Goal: Task Accomplishment & Management: Complete application form

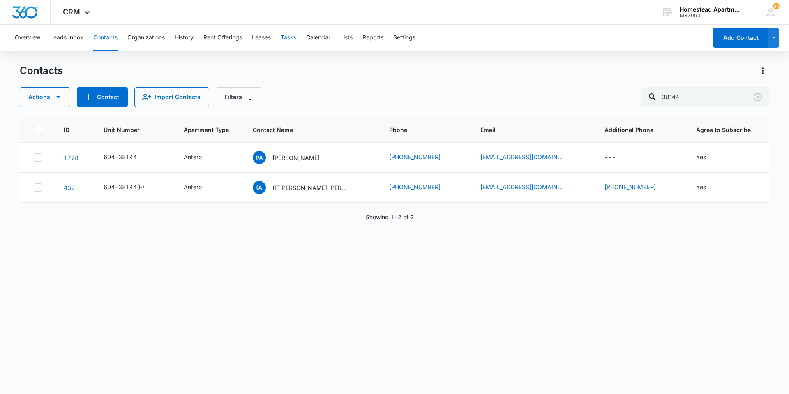
click at [292, 36] on button "Tasks" at bounding box center [289, 38] width 16 height 26
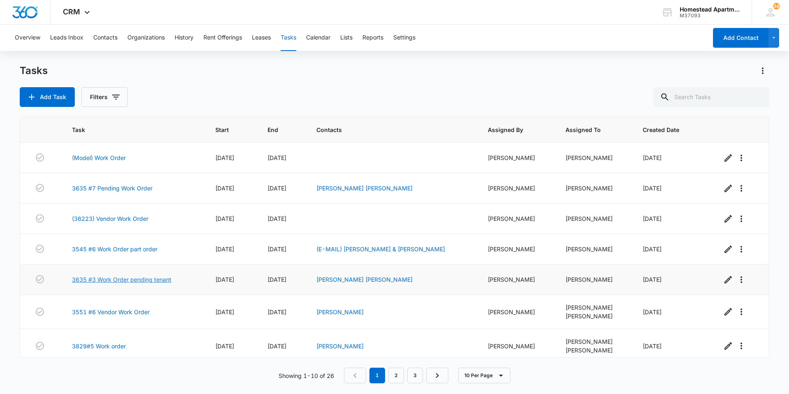
click at [115, 280] on link "3635 #3 Work Order pending tenant" at bounding box center [121, 279] width 99 height 9
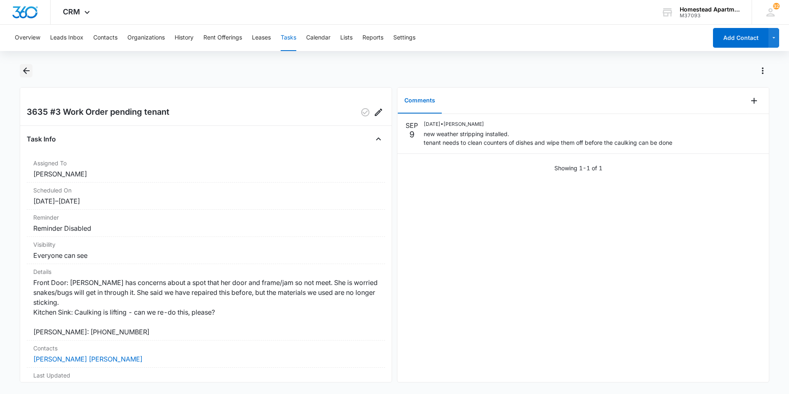
drag, startPoint x: 456, startPoint y: 269, endPoint x: 25, endPoint y: 69, distance: 474.7
click at [25, 69] on icon "Back" at bounding box center [26, 71] width 10 height 10
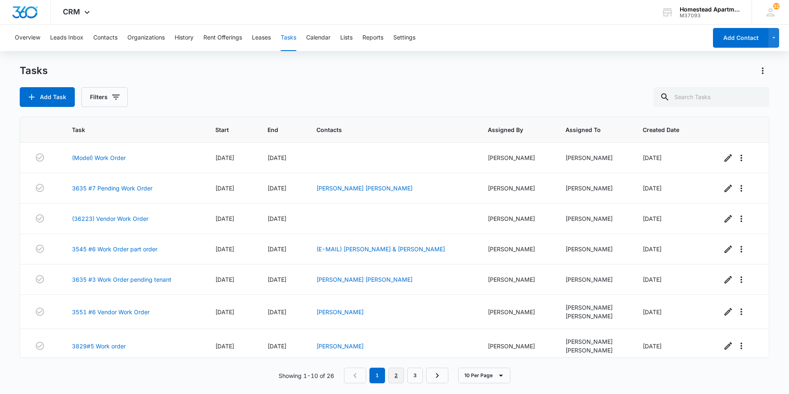
click at [395, 376] on link "2" at bounding box center [396, 375] width 16 height 16
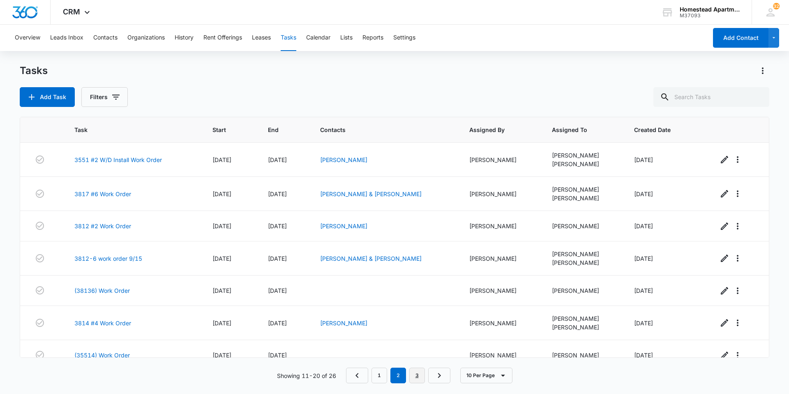
click at [420, 379] on link "3" at bounding box center [417, 375] width 16 height 16
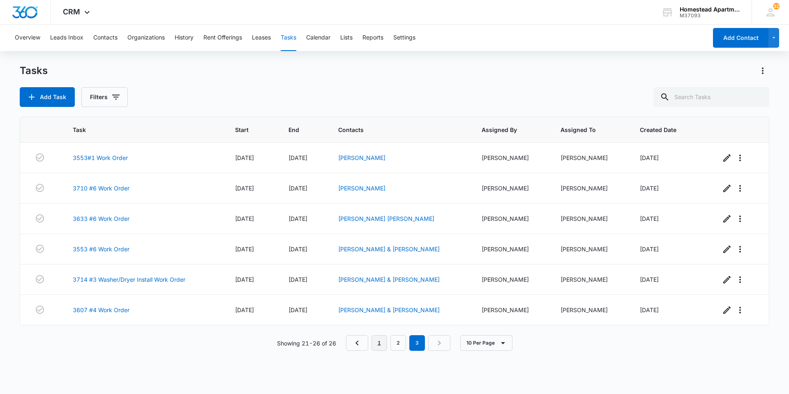
click at [379, 345] on link "1" at bounding box center [380, 343] width 16 height 16
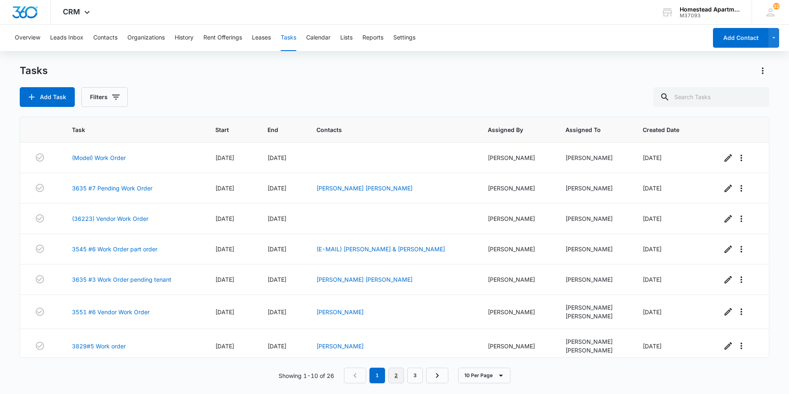
click at [390, 375] on link "2" at bounding box center [396, 375] width 16 height 16
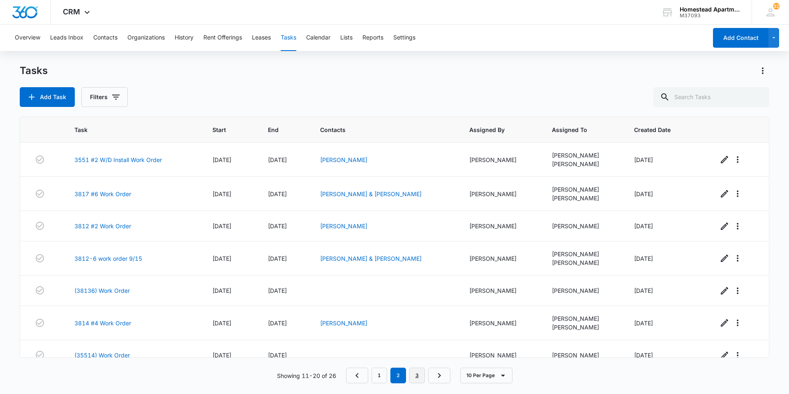
click at [416, 379] on link "3" at bounding box center [417, 375] width 16 height 16
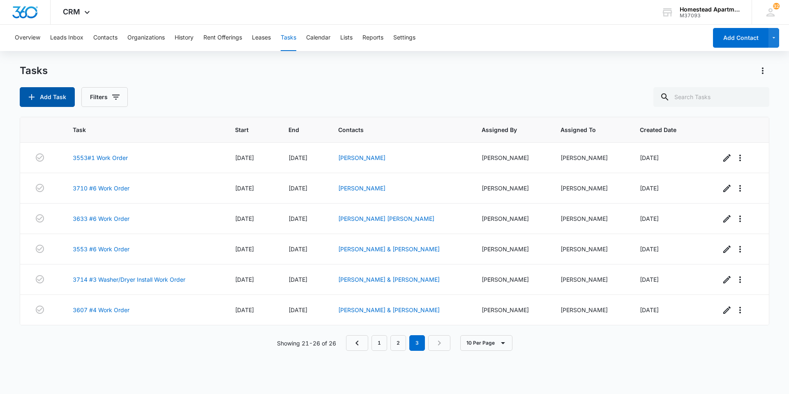
click at [32, 92] on button "Add Task" at bounding box center [47, 97] width 55 height 20
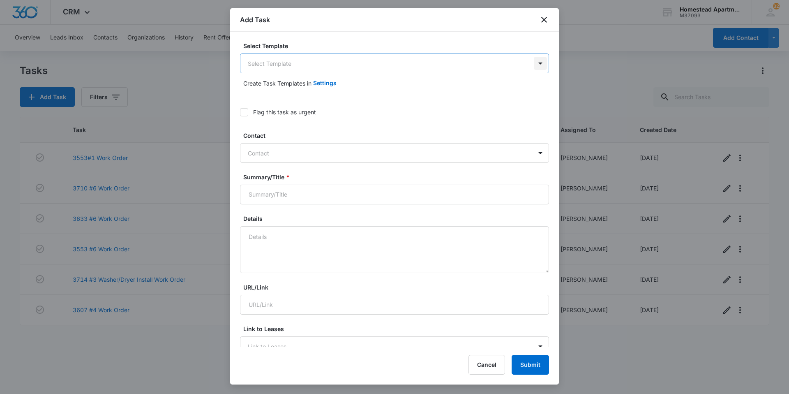
click at [534, 62] on body "CRM Apps Reputation Websites Forms CRM Email Social Content Ads Intelligence Fi…" at bounding box center [394, 197] width 789 height 394
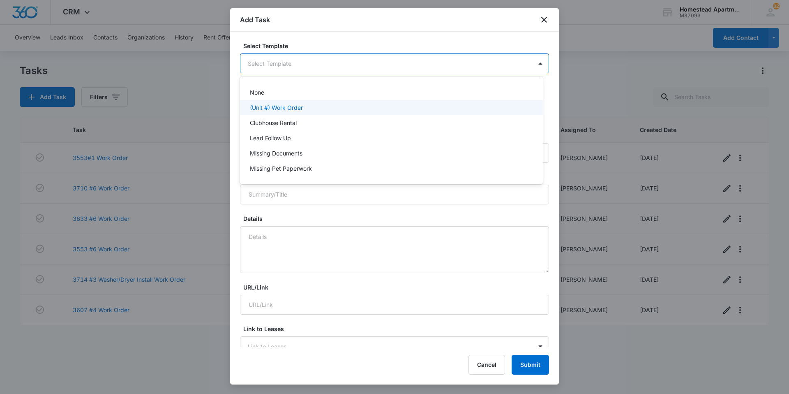
click at [289, 106] on p "(Unit #) Work Order" at bounding box center [276, 107] width 53 height 9
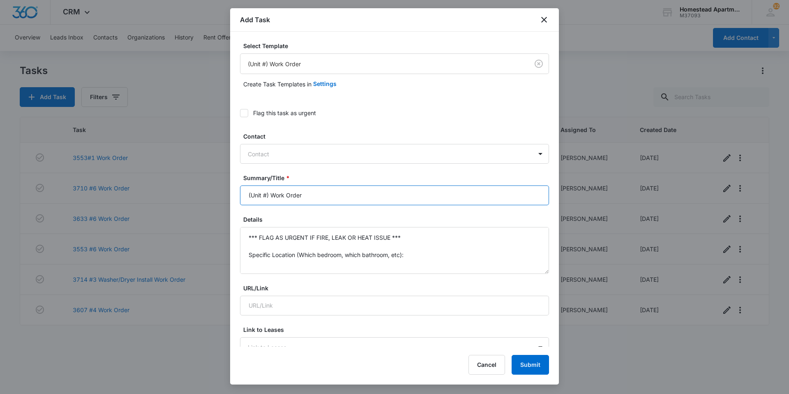
click at [267, 195] on input "(Unit #) Work Order" at bounding box center [394, 195] width 309 height 20
type input "3633 #8 Work Order"
click at [403, 234] on textarea "*** FLAG AS URGENT IF FIRE, LEAK OR HEAT ISSUE *** Specific Location (Which bed…" at bounding box center [394, 250] width 309 height 47
click at [410, 253] on textarea "Specific Location (Which bedroom, which bathroom, etc): Specific Details:" at bounding box center [394, 250] width 309 height 47
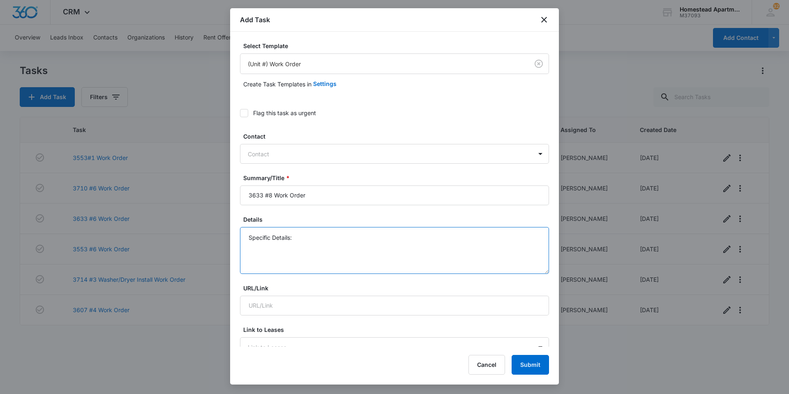
click at [251, 239] on textarea "Specific Details:" at bounding box center [394, 250] width 309 height 47
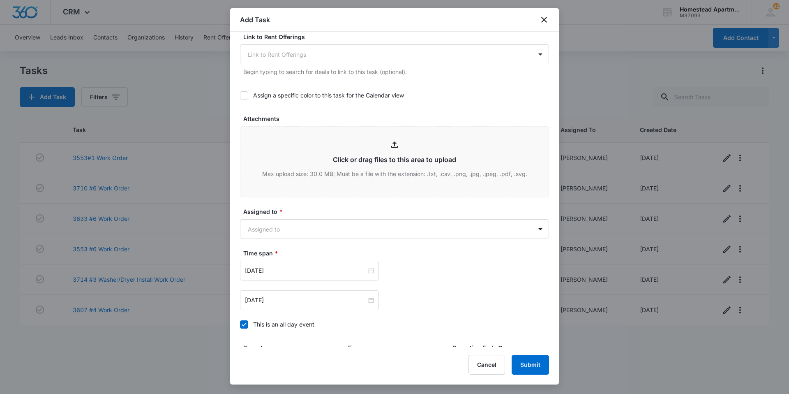
scroll to position [370, 0]
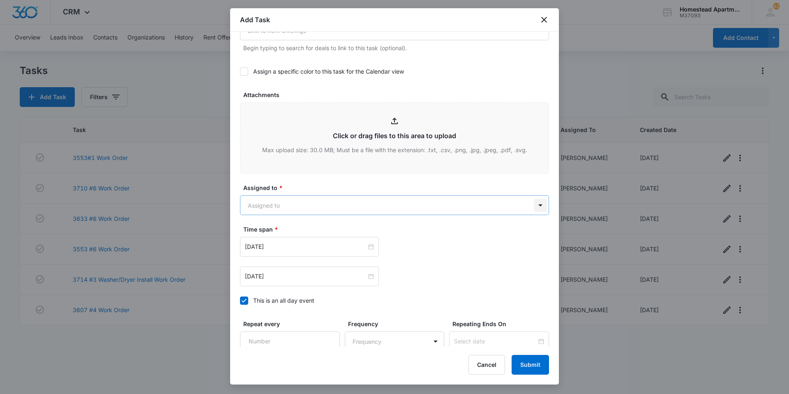
type textarea "Inspections- new ice maker. Richard didn't you just put a new ice maker in this…"
click at [534, 206] on body "CRM Apps Reputation Websites Forms CRM Email Social Content Ads Intelligence Fi…" at bounding box center [394, 197] width 789 height 394
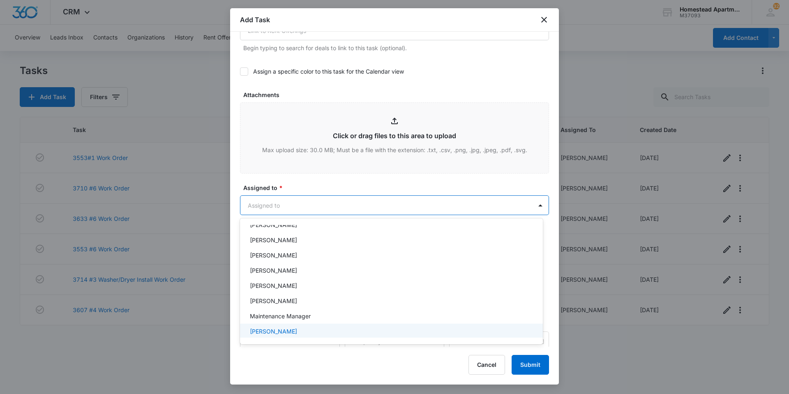
scroll to position [134, 0]
click at [284, 329] on p "[PERSON_NAME]" at bounding box center [273, 328] width 47 height 9
click at [337, 187] on div at bounding box center [394, 197] width 789 height 394
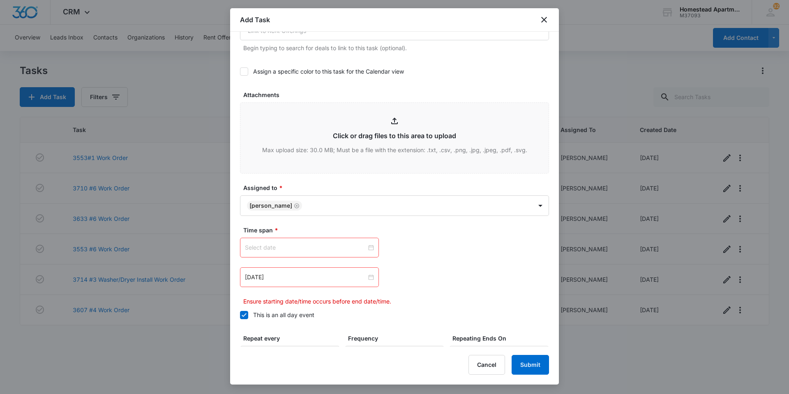
click at [367, 247] on div at bounding box center [309, 247] width 129 height 9
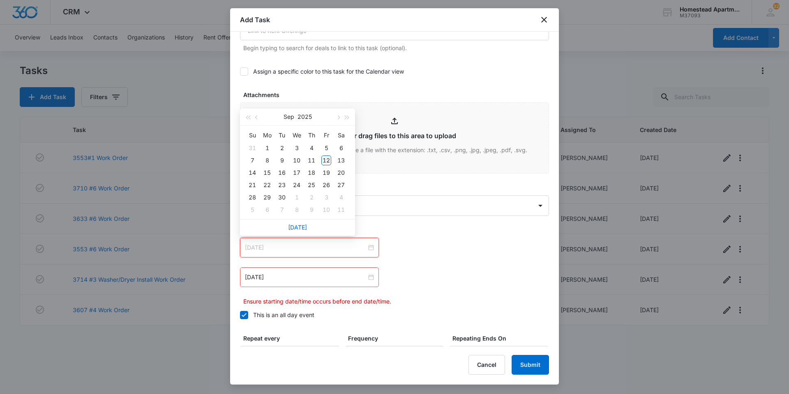
type input "Sep 12, 2025"
click at [323, 162] on div "12" at bounding box center [326, 160] width 10 height 10
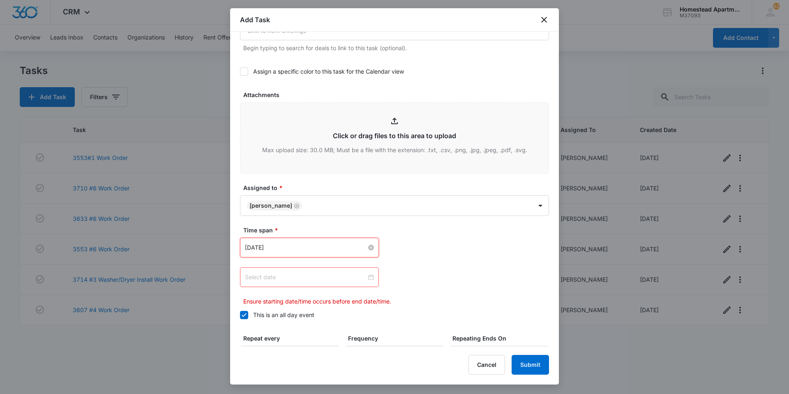
click at [369, 279] on div at bounding box center [309, 277] width 129 height 9
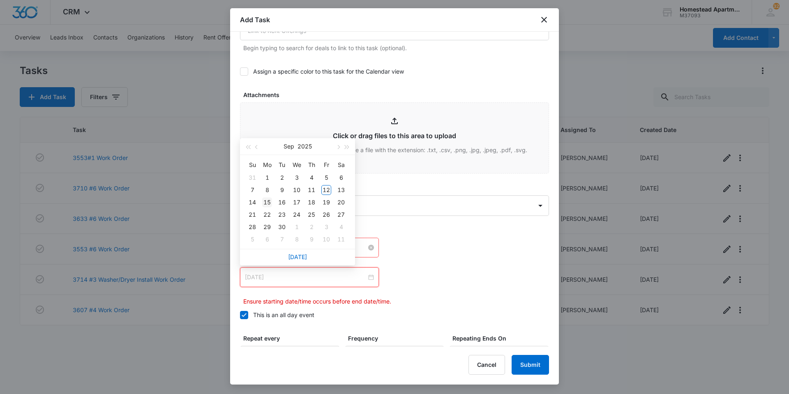
type input "Sep 15, 2025"
click at [268, 199] on div "15" at bounding box center [267, 202] width 10 height 10
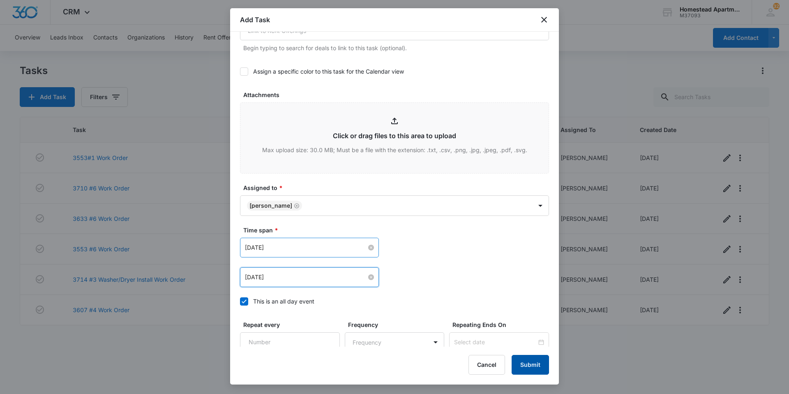
click at [536, 361] on button "Submit" at bounding box center [530, 365] width 37 height 20
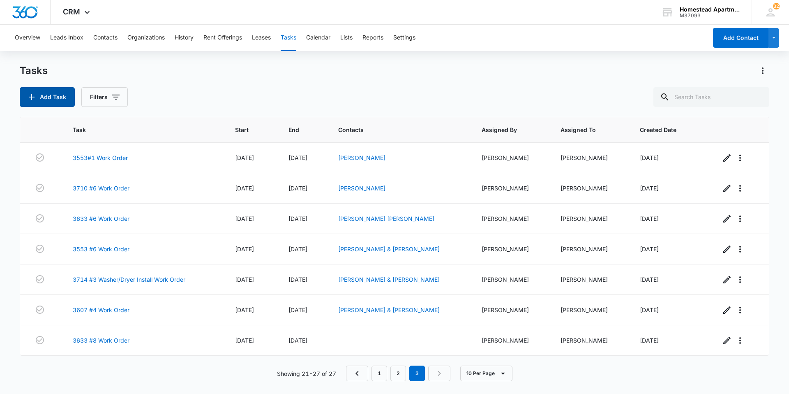
click at [39, 95] on button "Add Task" at bounding box center [47, 97] width 55 height 20
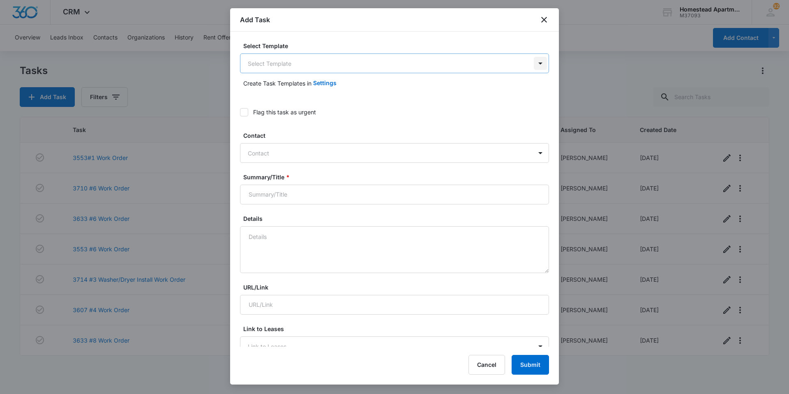
click at [534, 63] on body "CRM Apps Reputation Websites Forms CRM Email Social Content Ads Intelligence Fi…" at bounding box center [394, 197] width 789 height 394
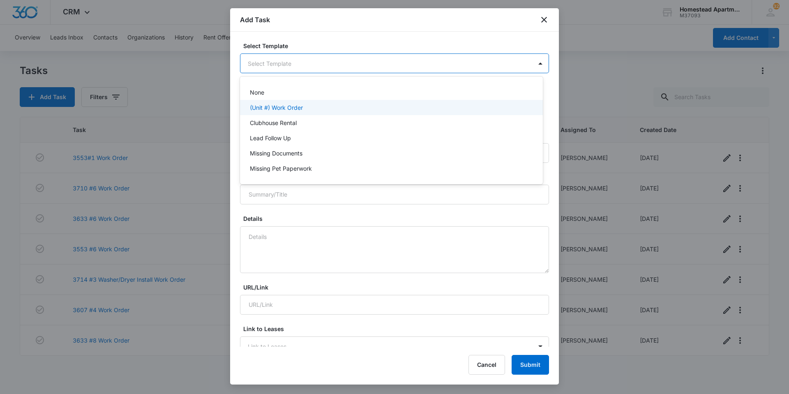
click at [308, 106] on div "(Unit #) Work Order" at bounding box center [391, 107] width 282 height 9
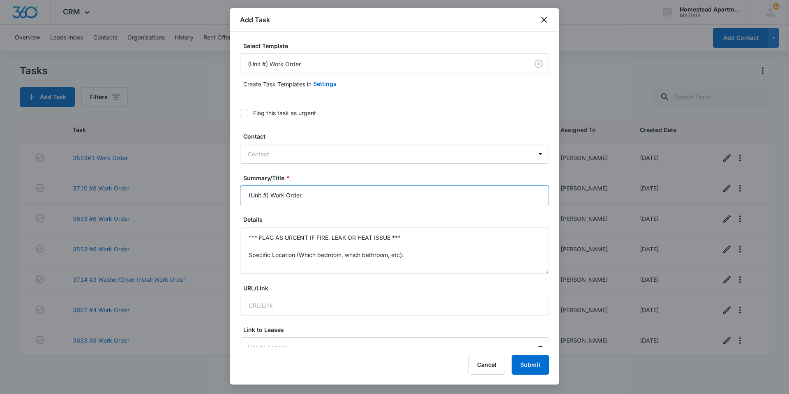
click at [268, 197] on input "(Unit #) Work Order" at bounding box center [394, 195] width 309 height 20
type input "() Work Order"
